Goal: Information Seeking & Learning: Learn about a topic

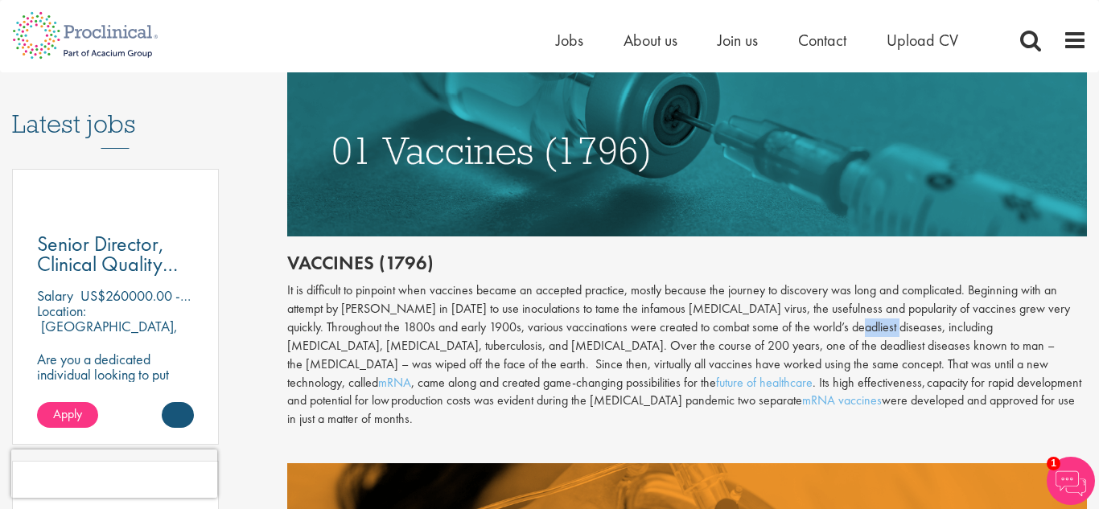
drag, startPoint x: 862, startPoint y: 327, endPoint x: 904, endPoint y: 329, distance: 41.9
click at [904, 329] on div "It is difficult to pinpoint when vaccines became an accepted practice, mostly b…" at bounding box center [687, 355] width 800 height 147
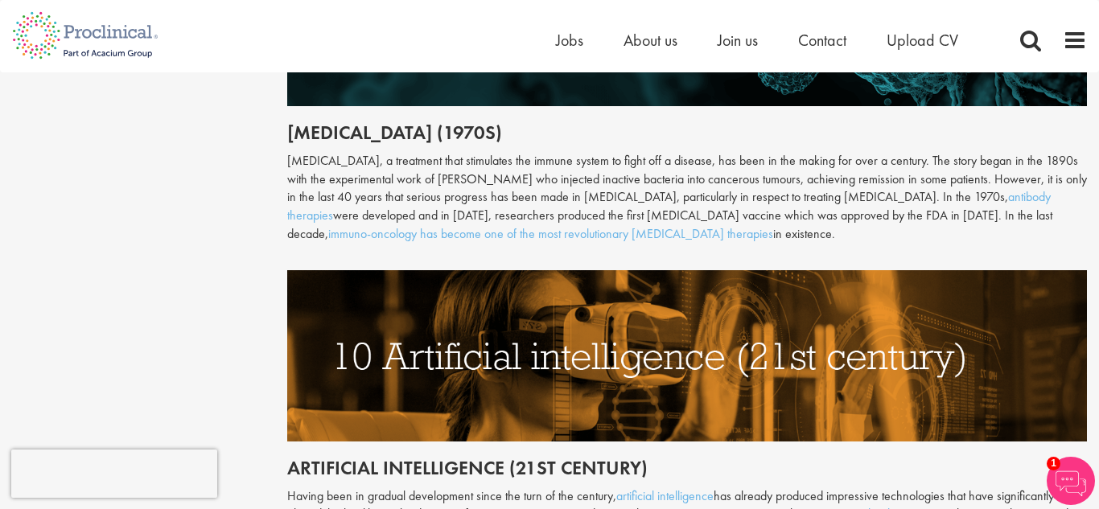
scroll to position [3914, 0]
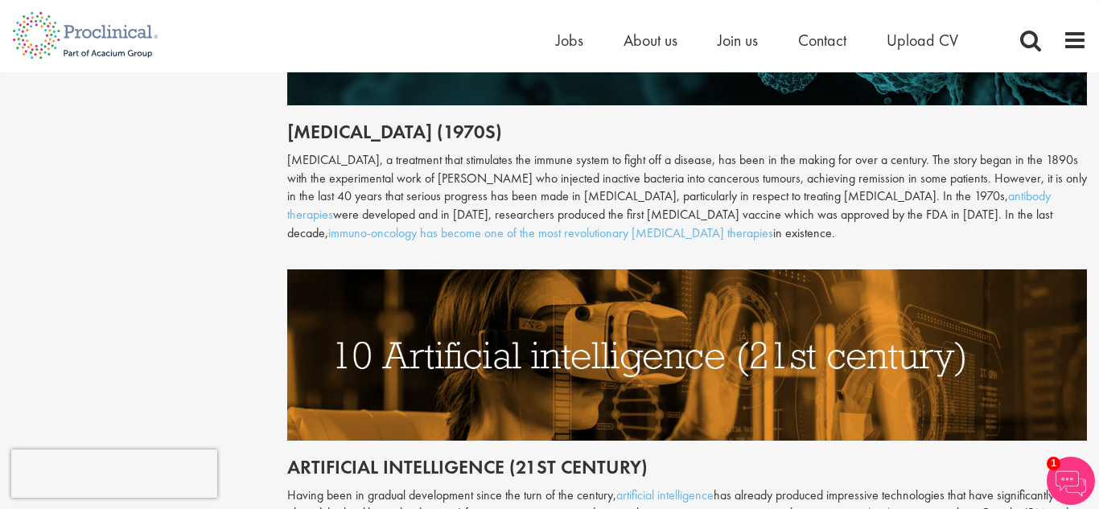
click at [1076, 464] on img at bounding box center [1071, 481] width 48 height 48
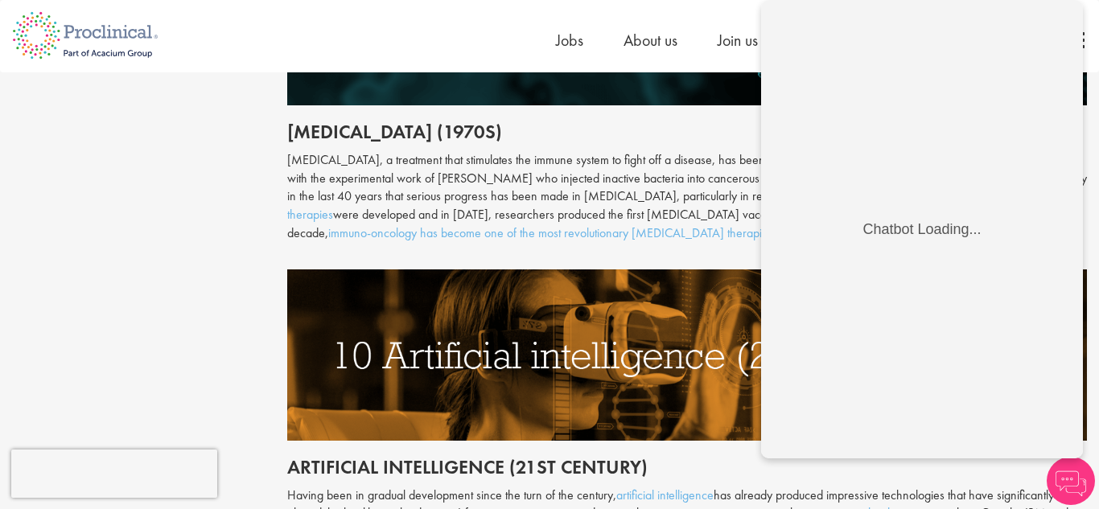
scroll to position [0, 0]
click at [1082, 487] on img at bounding box center [1071, 481] width 48 height 48
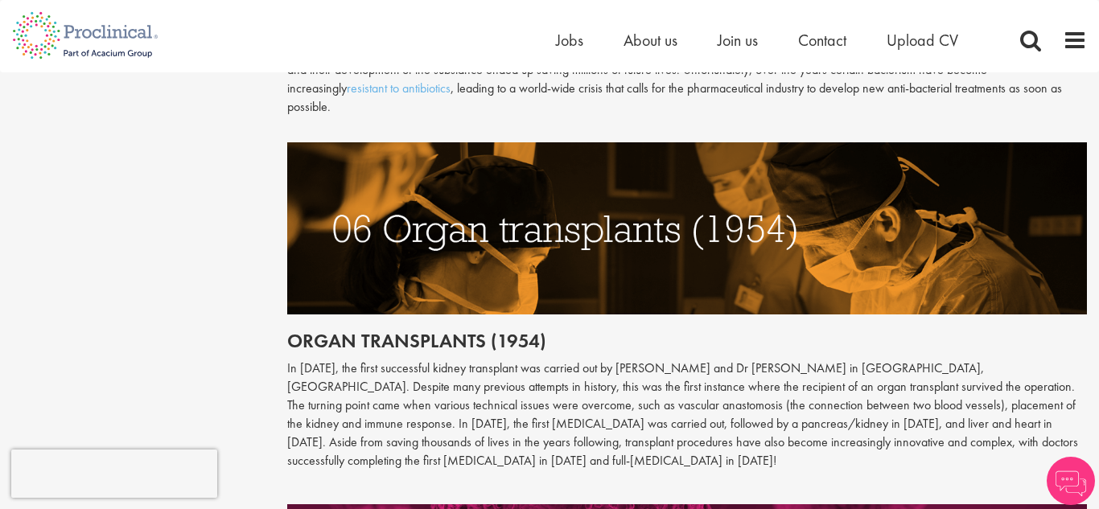
scroll to position [2648, 0]
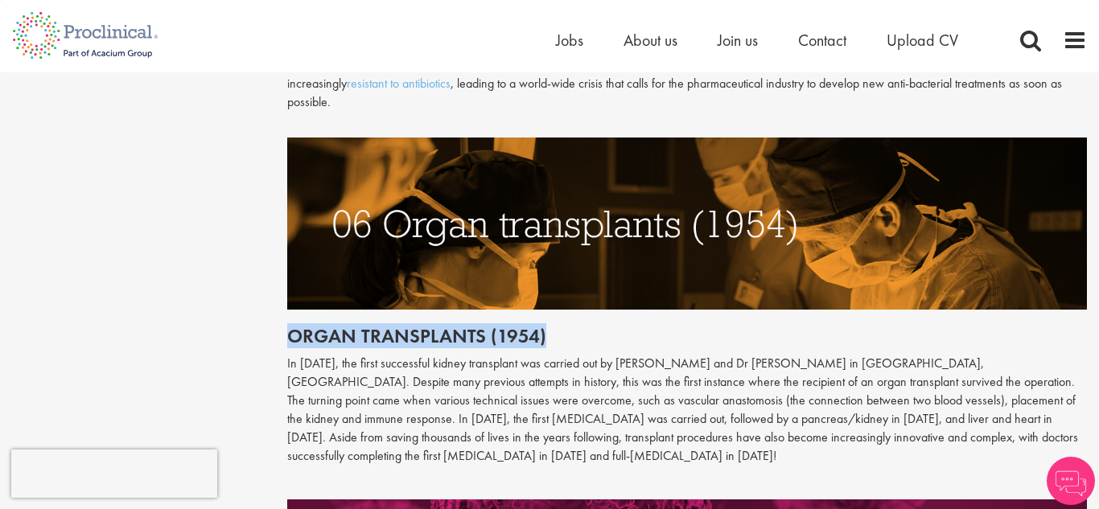
drag, startPoint x: 286, startPoint y: 274, endPoint x: 543, endPoint y: 284, distance: 257.6
click at [543, 326] on h2 "Organ transplants (1954)" at bounding box center [687, 336] width 800 height 21
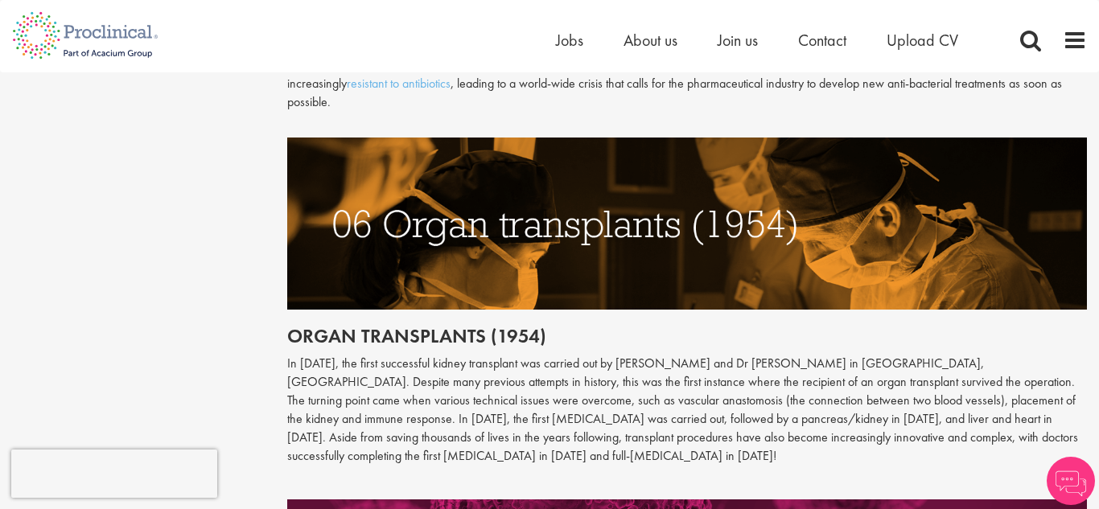
click at [543, 326] on h2 "Organ transplants (1954)" at bounding box center [687, 336] width 800 height 21
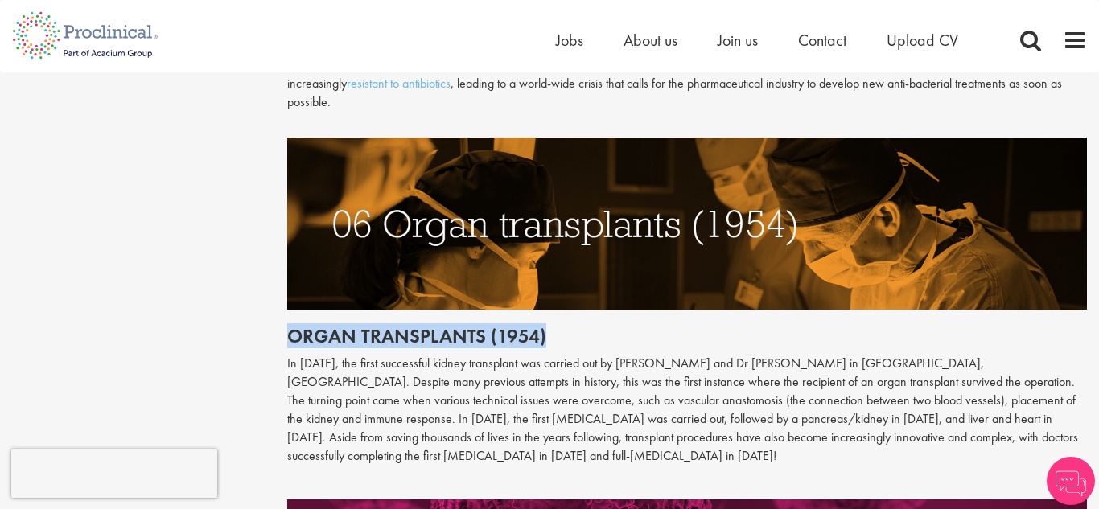
drag, startPoint x: 542, startPoint y: 284, endPoint x: 282, endPoint y: 262, distance: 260.7
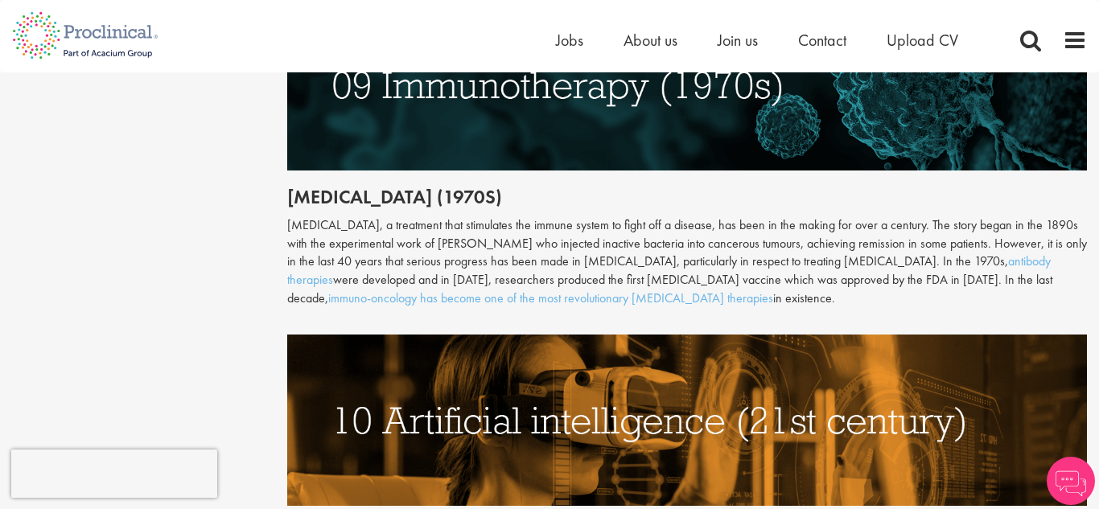
scroll to position [4025, 0]
